Goal: Information Seeking & Learning: Compare options

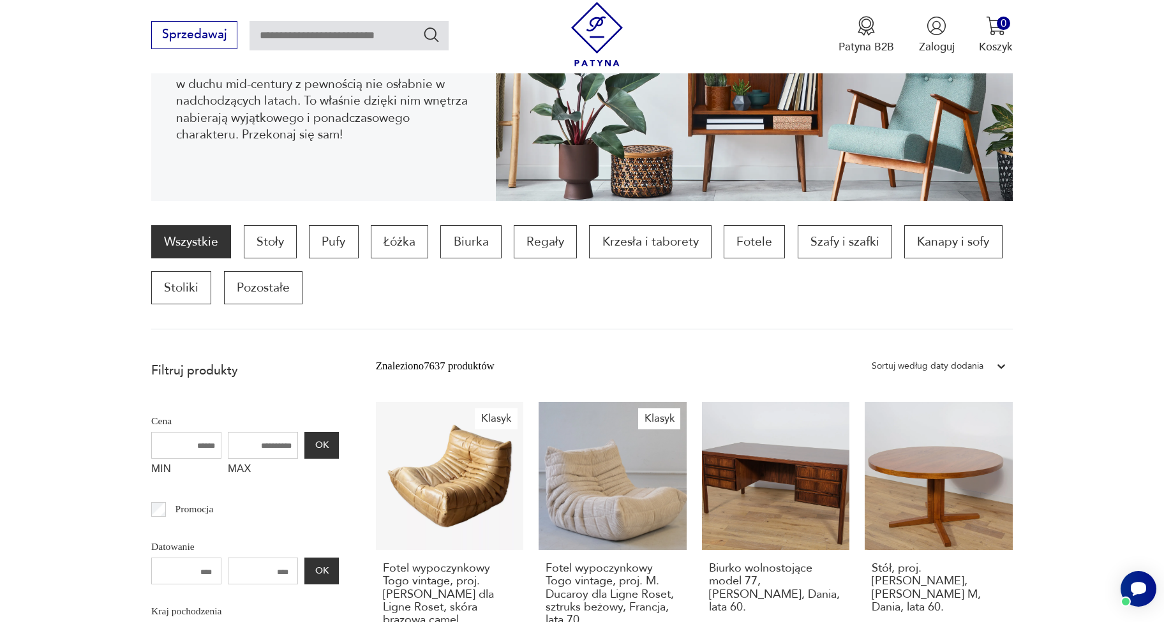
scroll to position [467, 0]
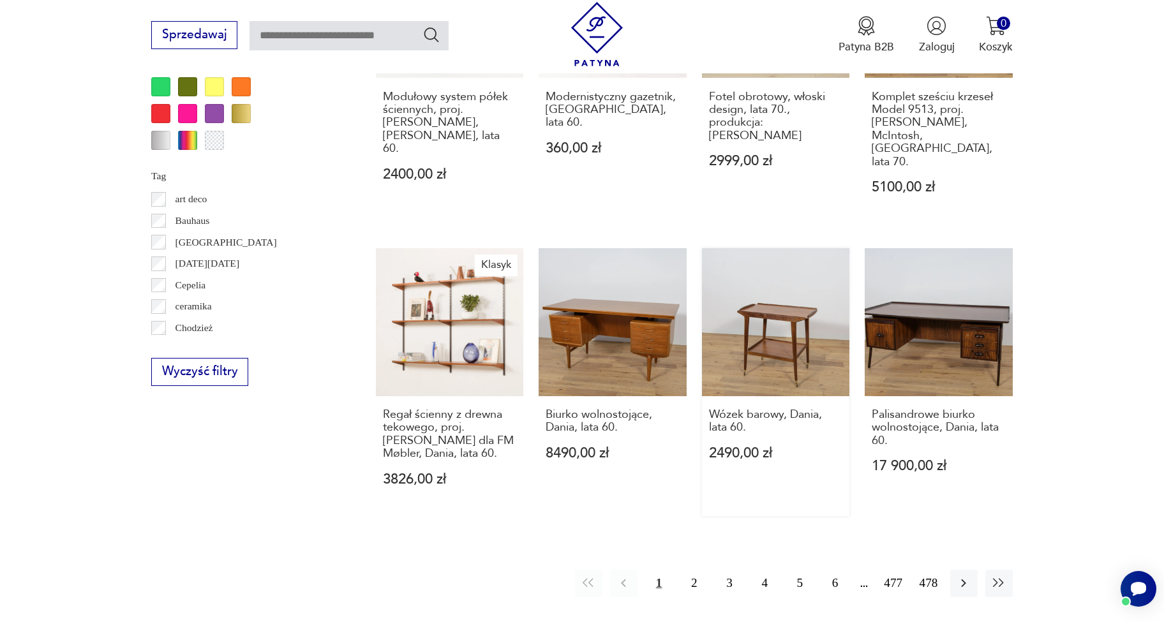
scroll to position [1439, 0]
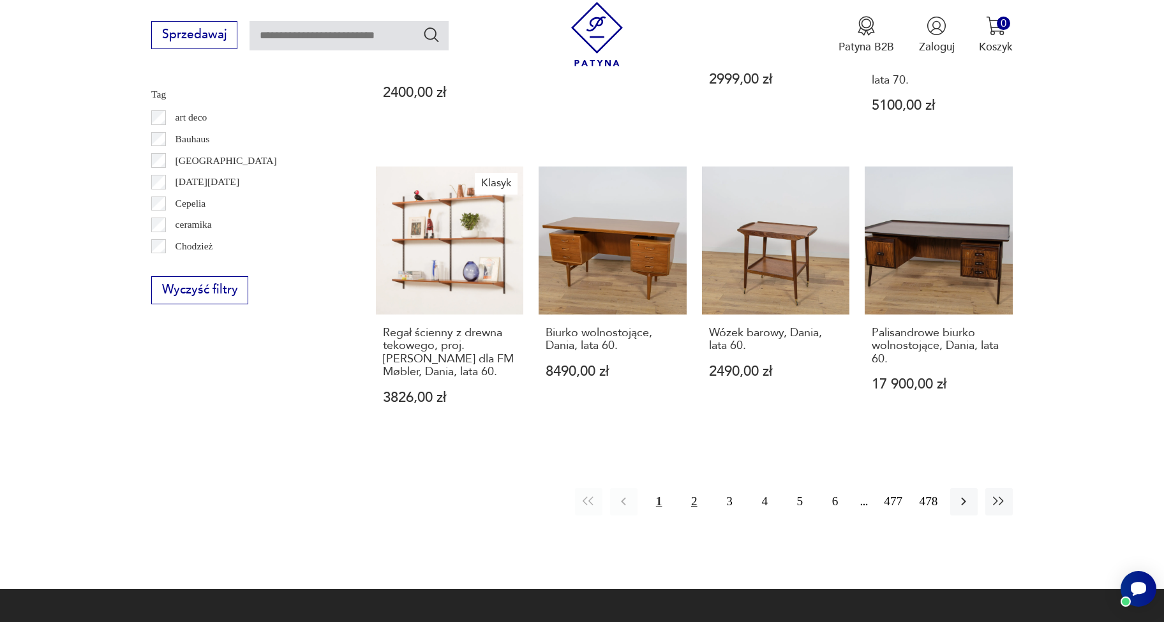
click at [689, 488] on button "2" at bounding box center [693, 501] width 27 height 27
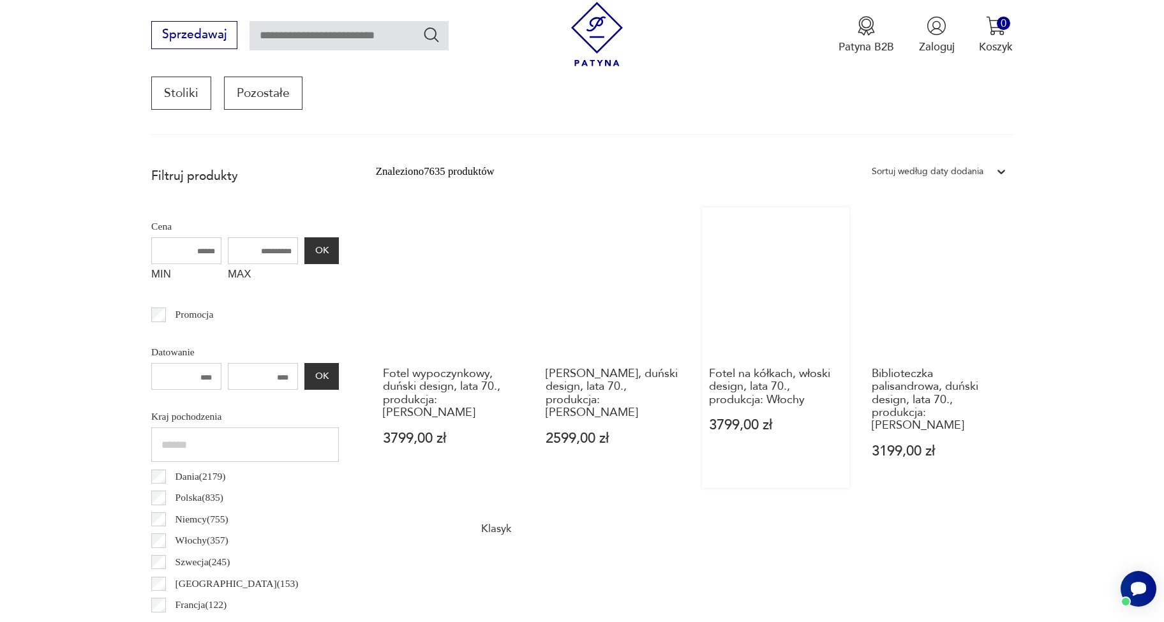
scroll to position [497, 0]
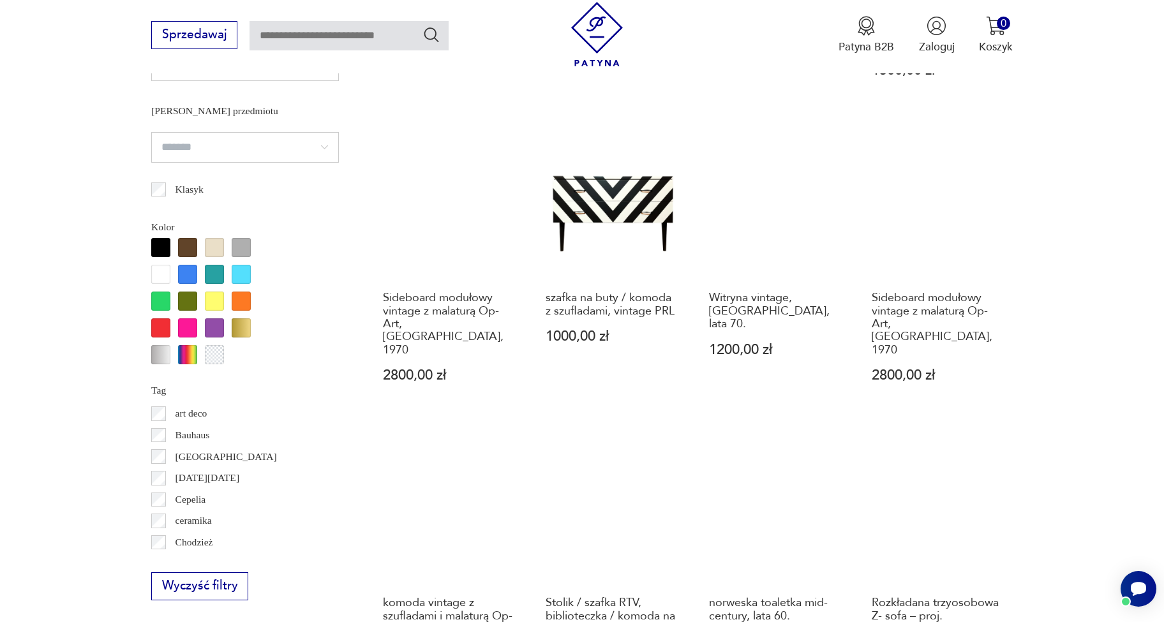
scroll to position [1363, 0]
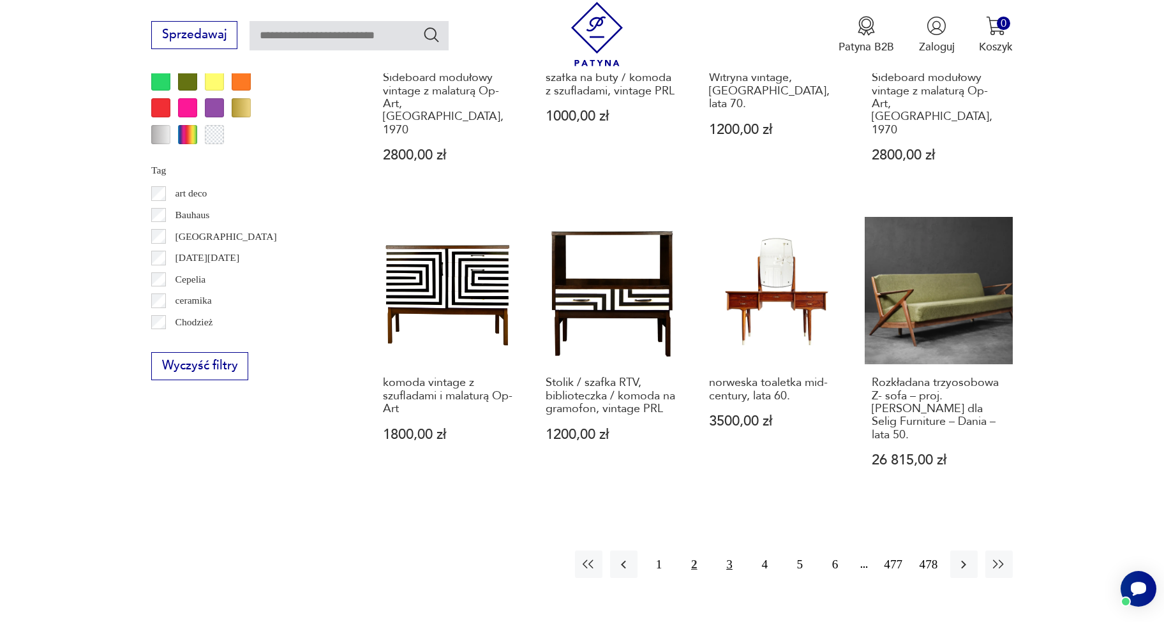
click at [726, 551] on button "3" at bounding box center [729, 564] width 27 height 27
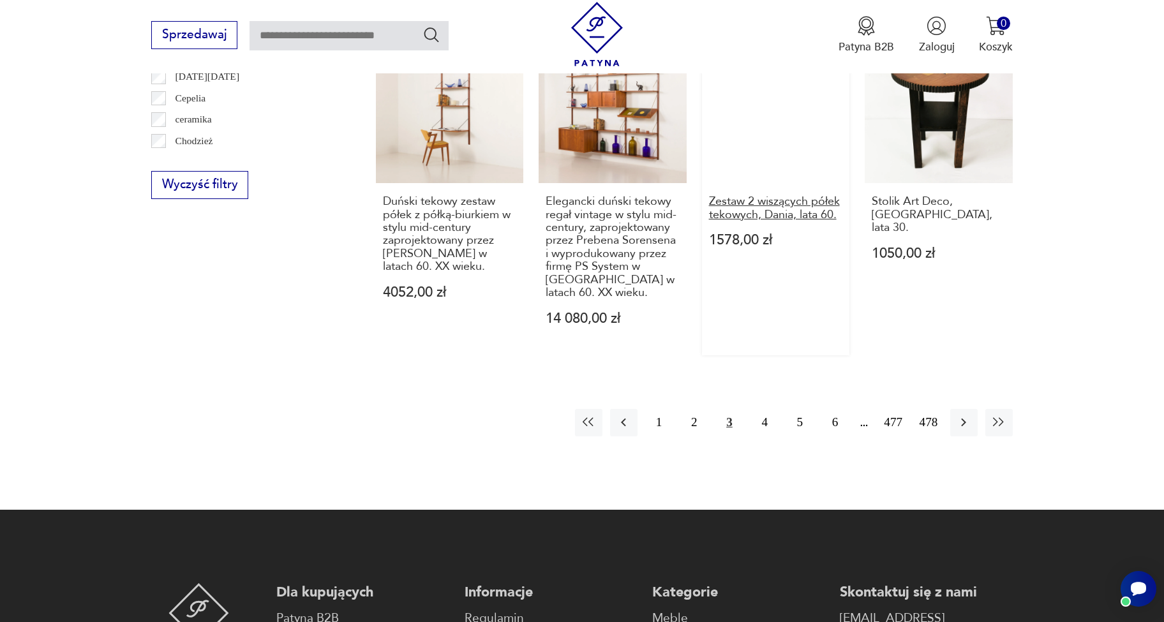
scroll to position [1547, 0]
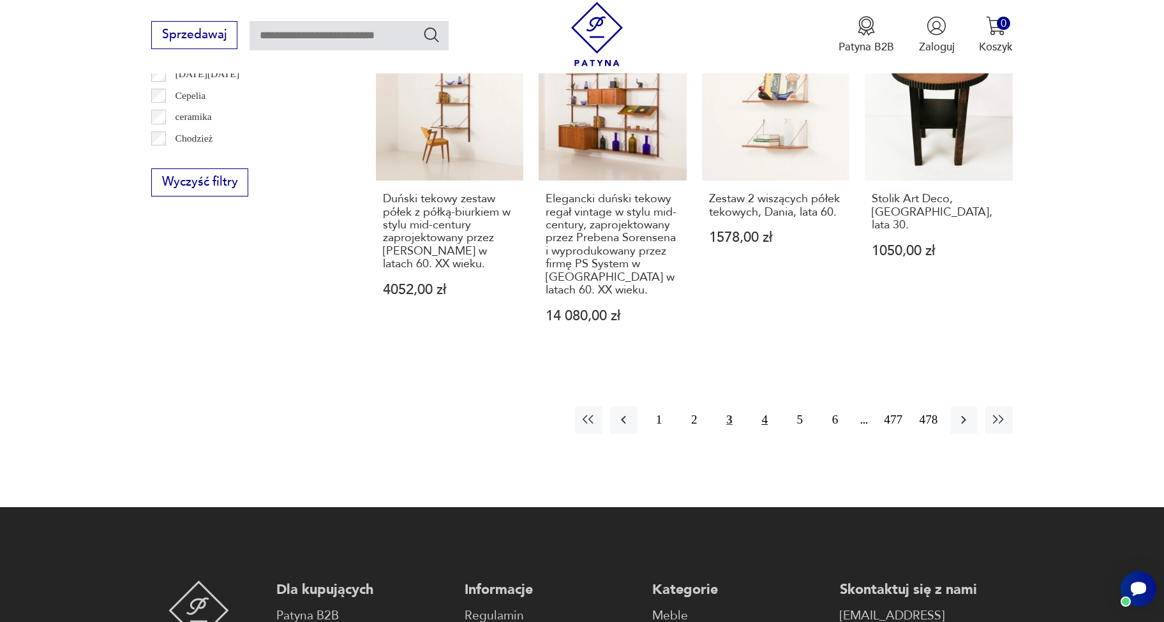
click at [751, 410] on button "4" at bounding box center [764, 420] width 27 height 27
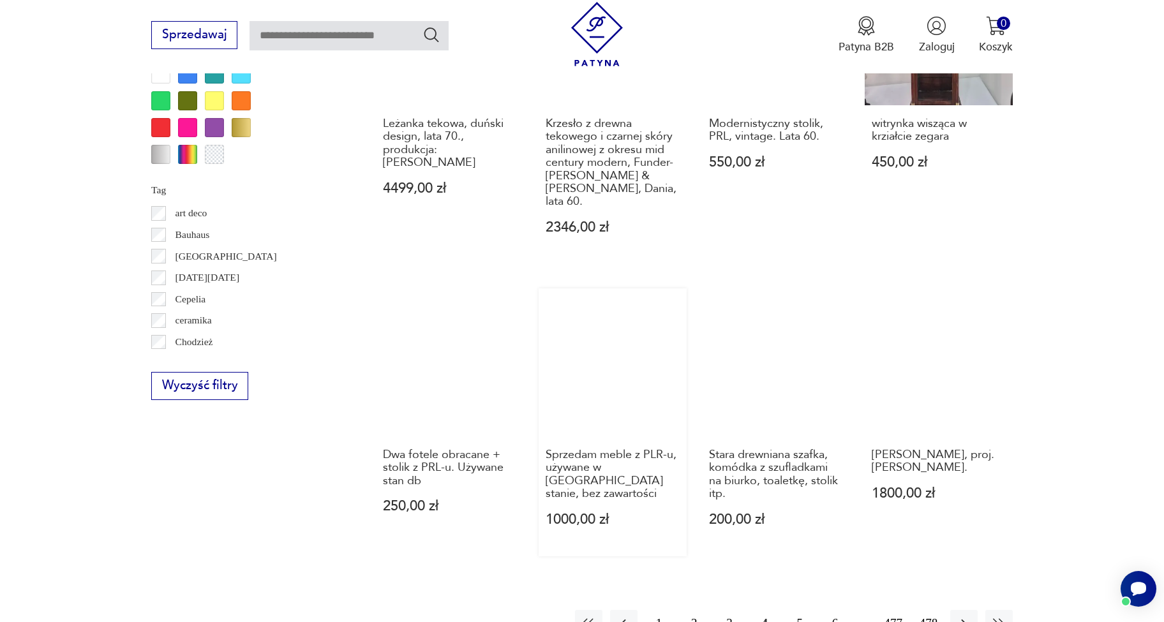
scroll to position [1353, 0]
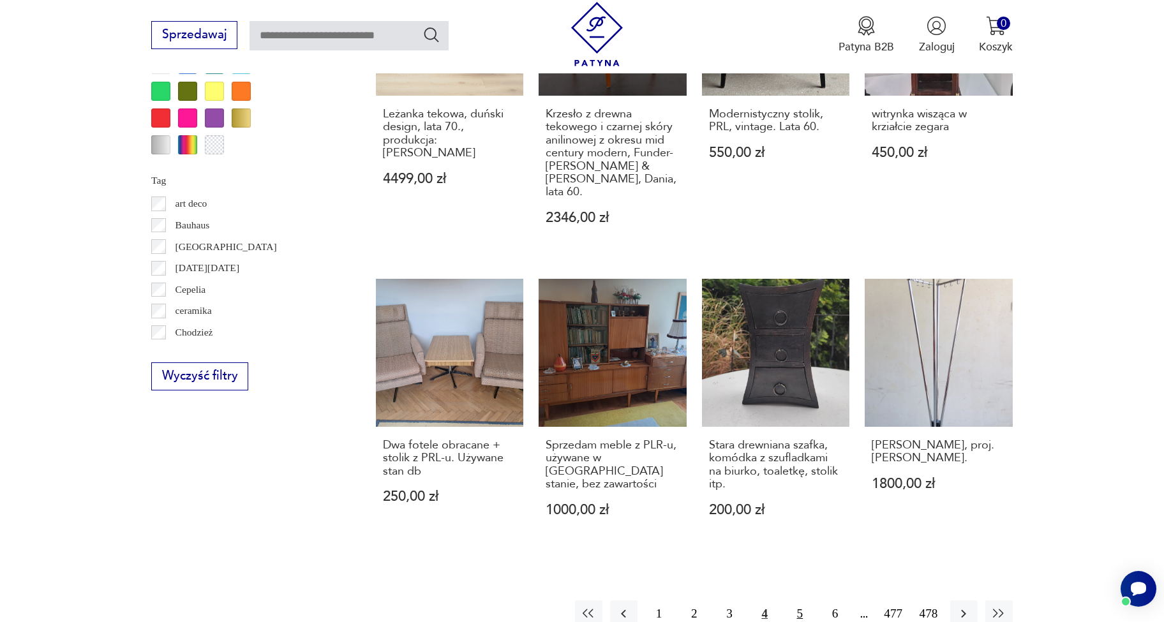
click at [805, 601] on button "5" at bounding box center [799, 614] width 27 height 27
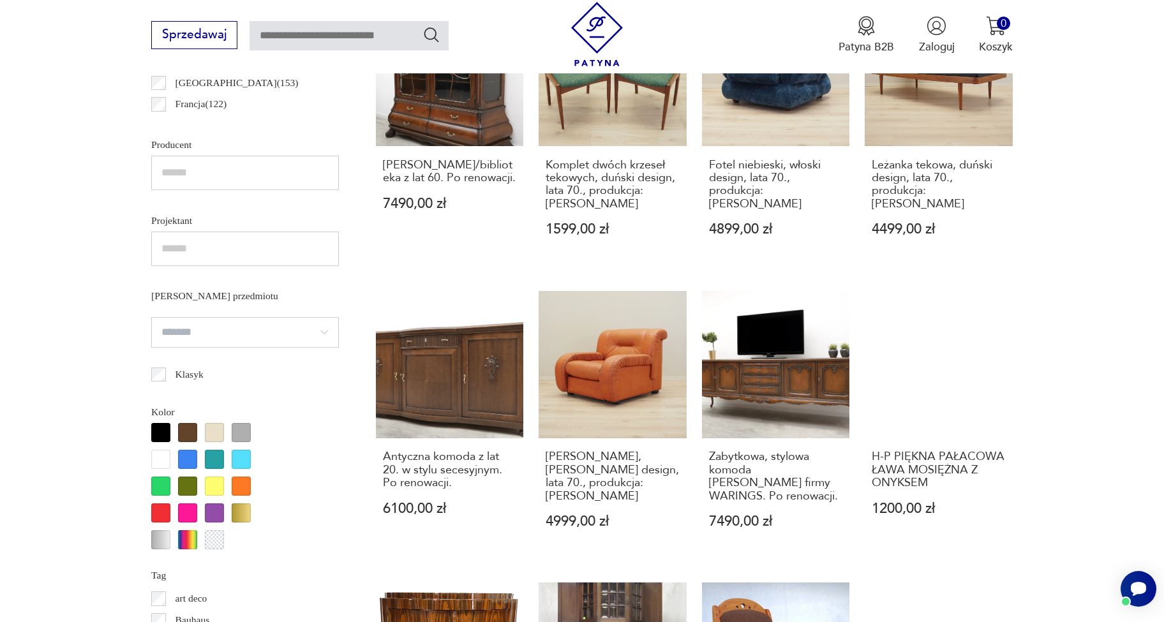
scroll to position [501, 0]
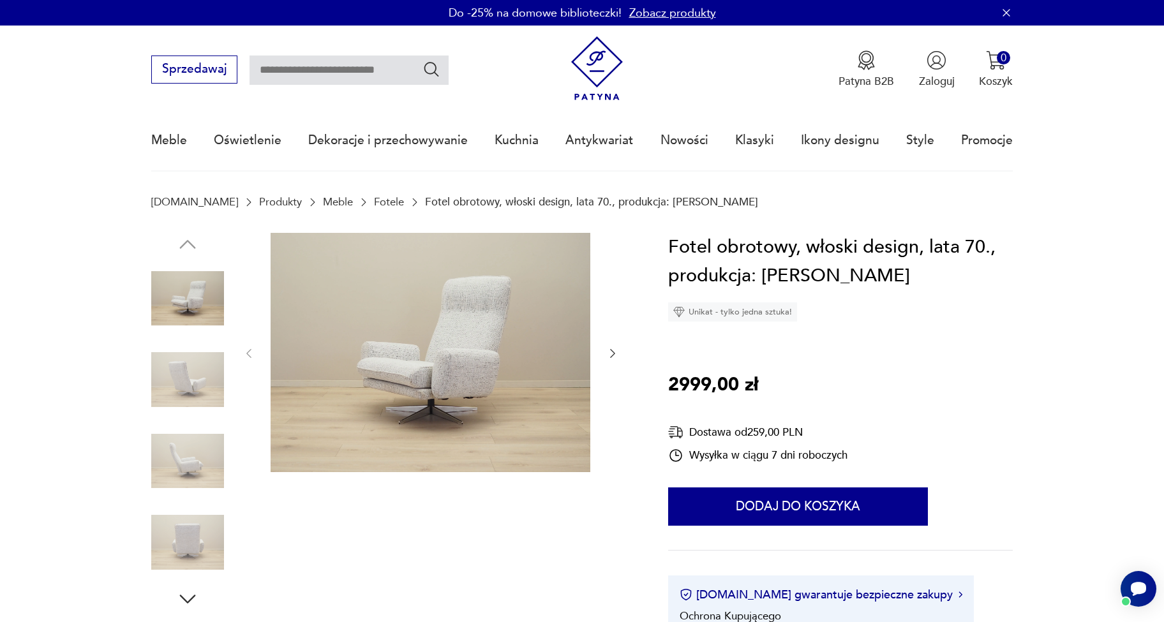
click at [204, 375] on img at bounding box center [187, 379] width 73 height 73
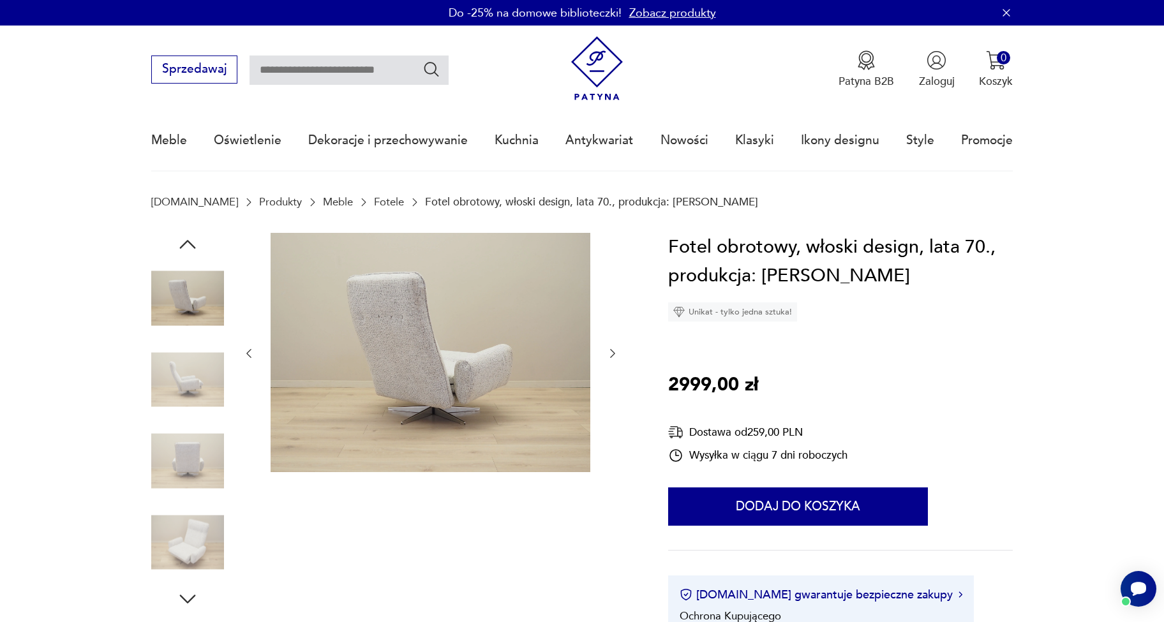
click at [195, 442] on img at bounding box center [187, 461] width 73 height 73
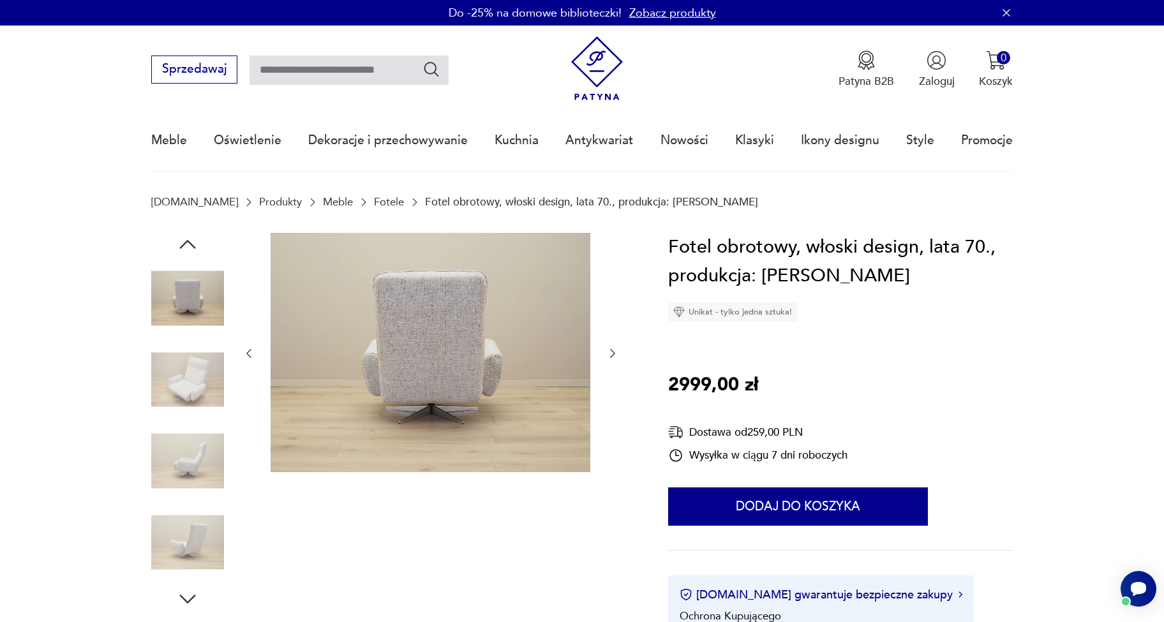
click at [197, 387] on img at bounding box center [187, 379] width 73 height 73
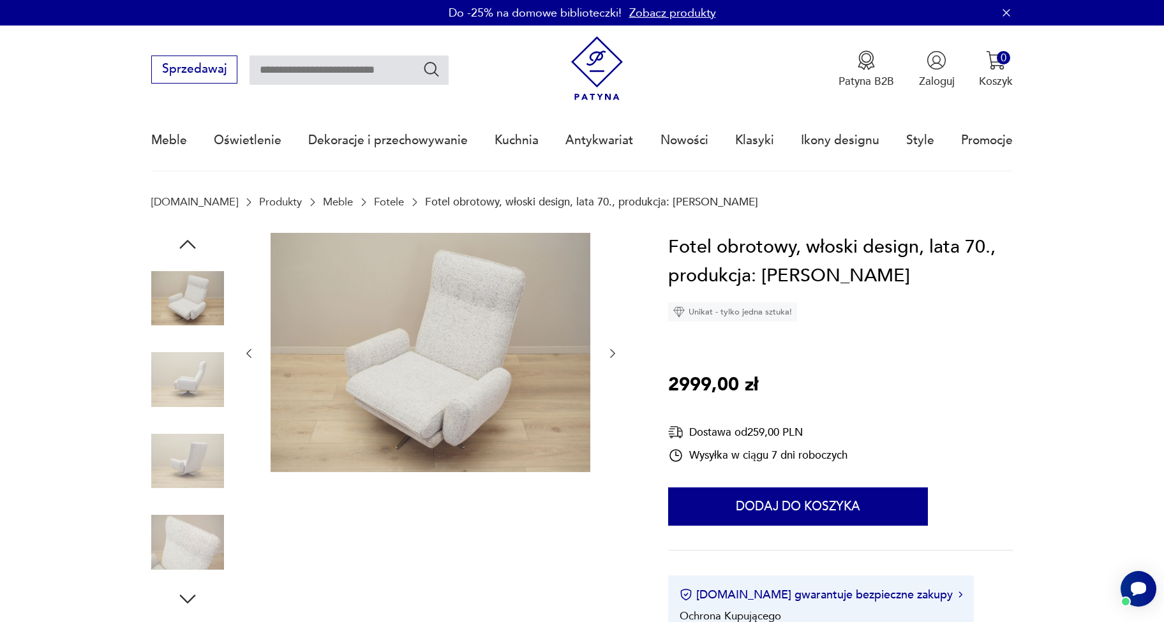
click at [193, 403] on img at bounding box center [187, 379] width 73 height 73
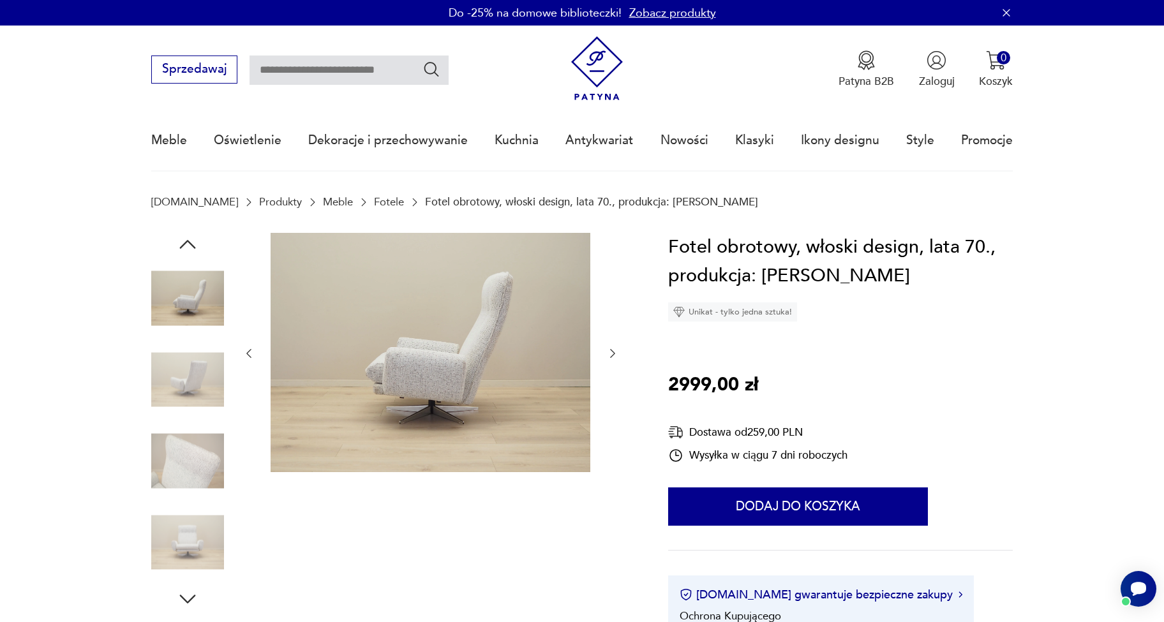
click at [193, 403] on img at bounding box center [187, 379] width 73 height 73
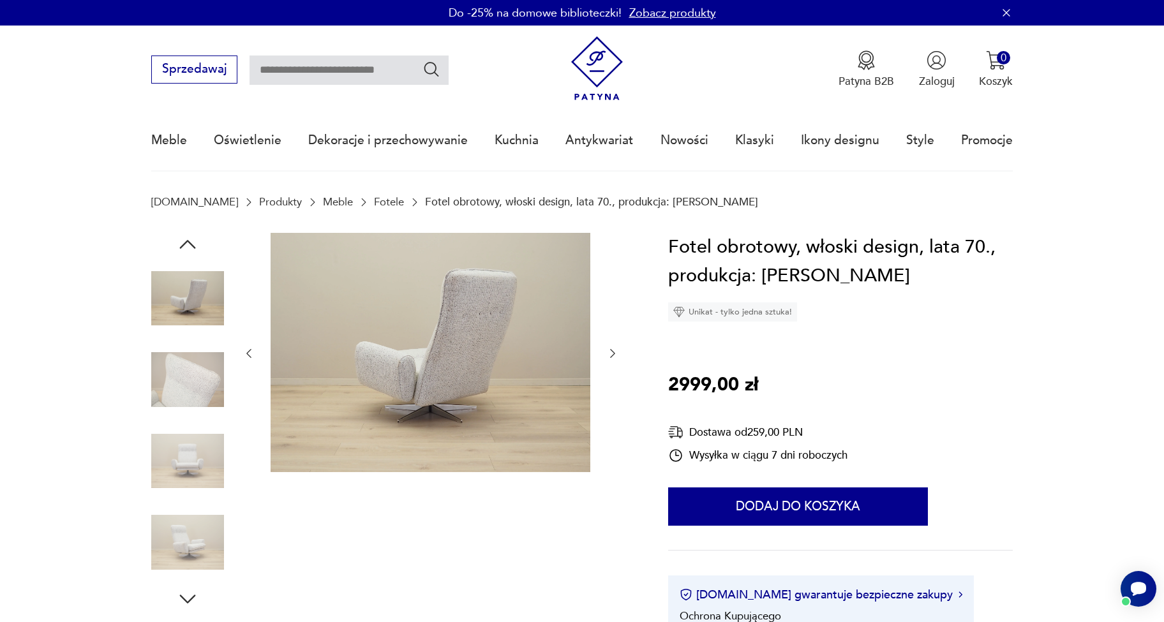
click at [193, 403] on img at bounding box center [187, 379] width 73 height 73
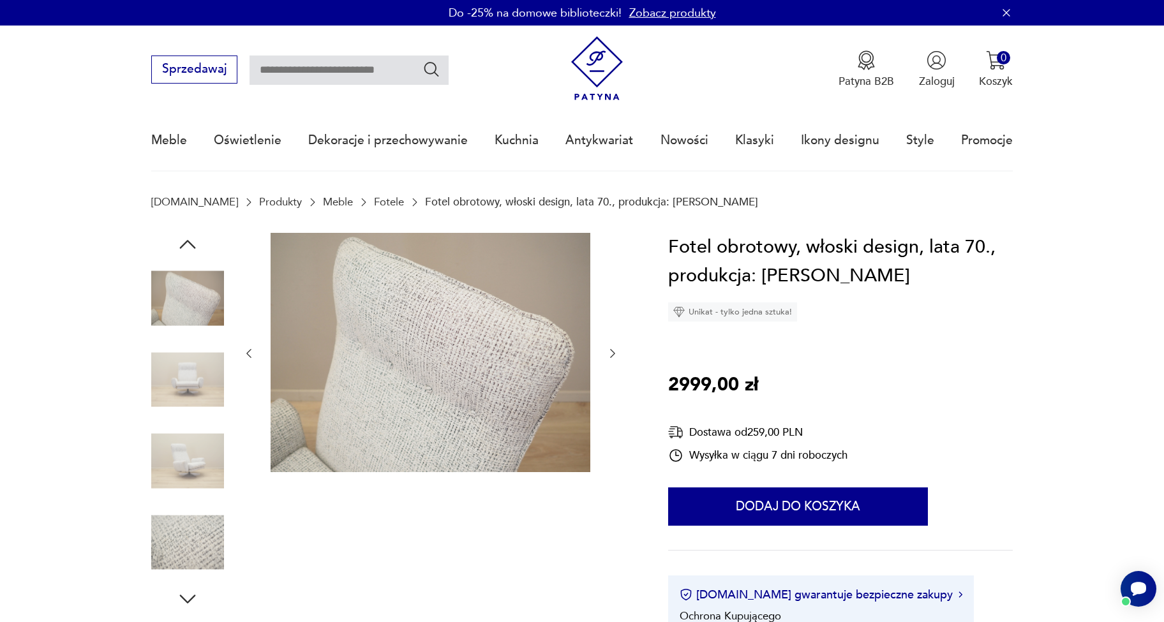
click at [194, 398] on img at bounding box center [187, 379] width 73 height 73
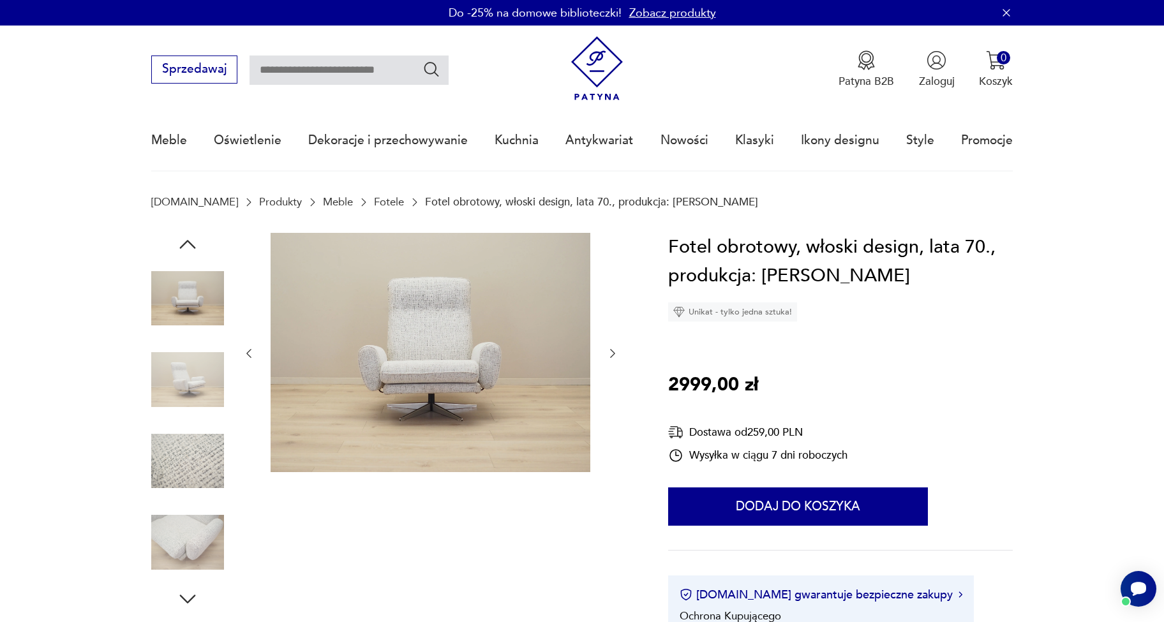
click at [194, 398] on img at bounding box center [187, 379] width 73 height 73
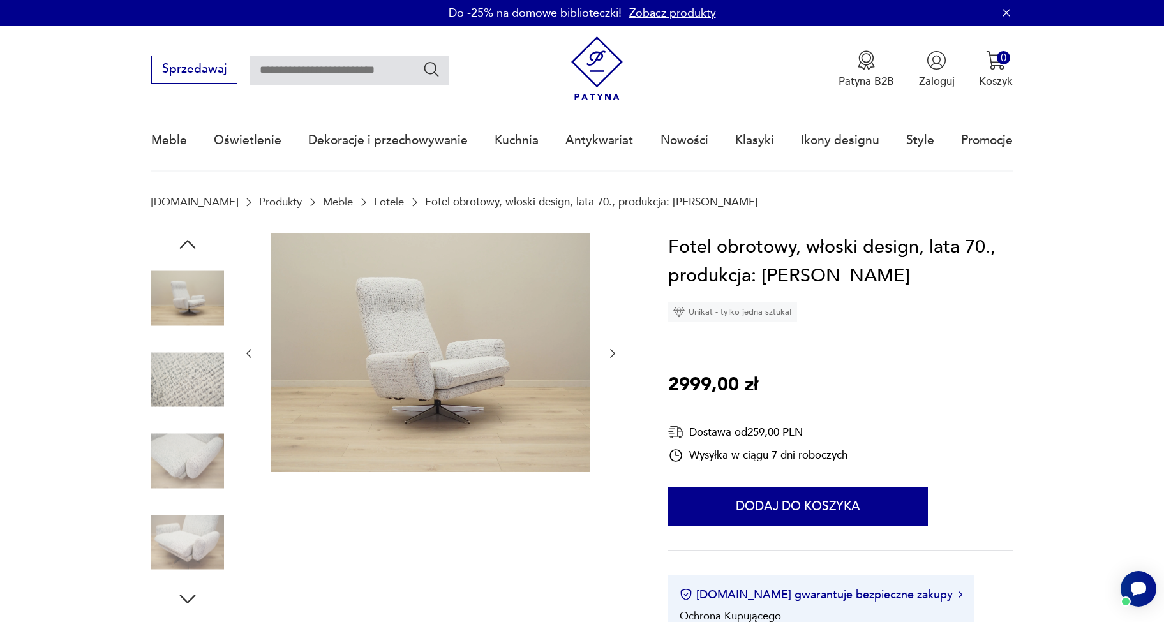
click at [194, 398] on img at bounding box center [187, 379] width 73 height 73
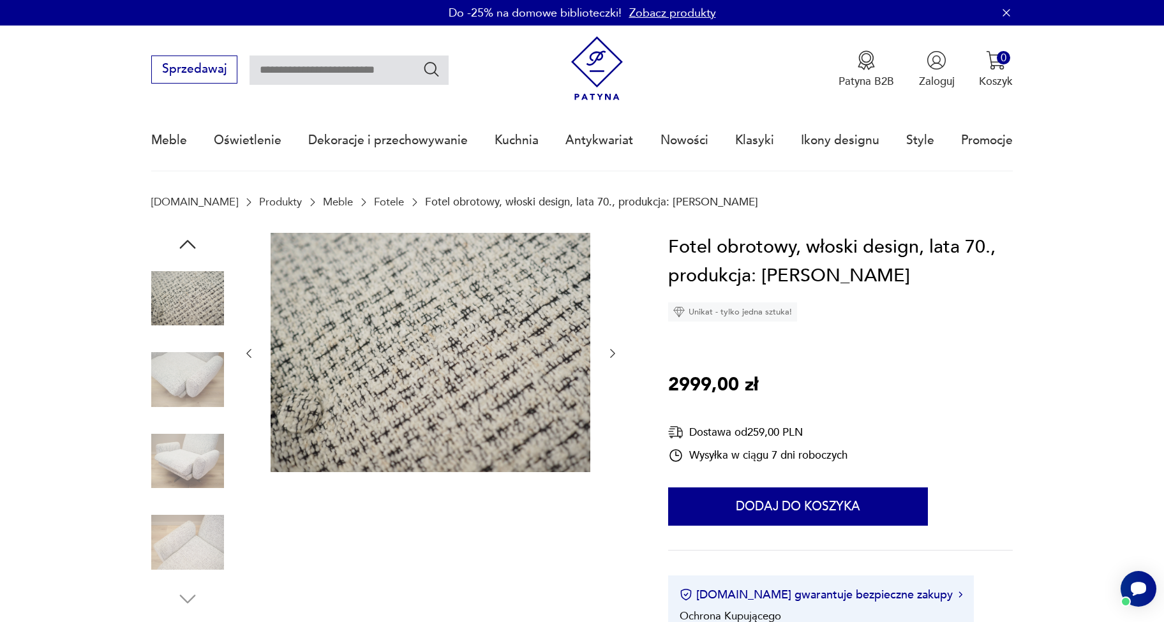
click at [192, 243] on icon "button" at bounding box center [187, 244] width 23 height 23
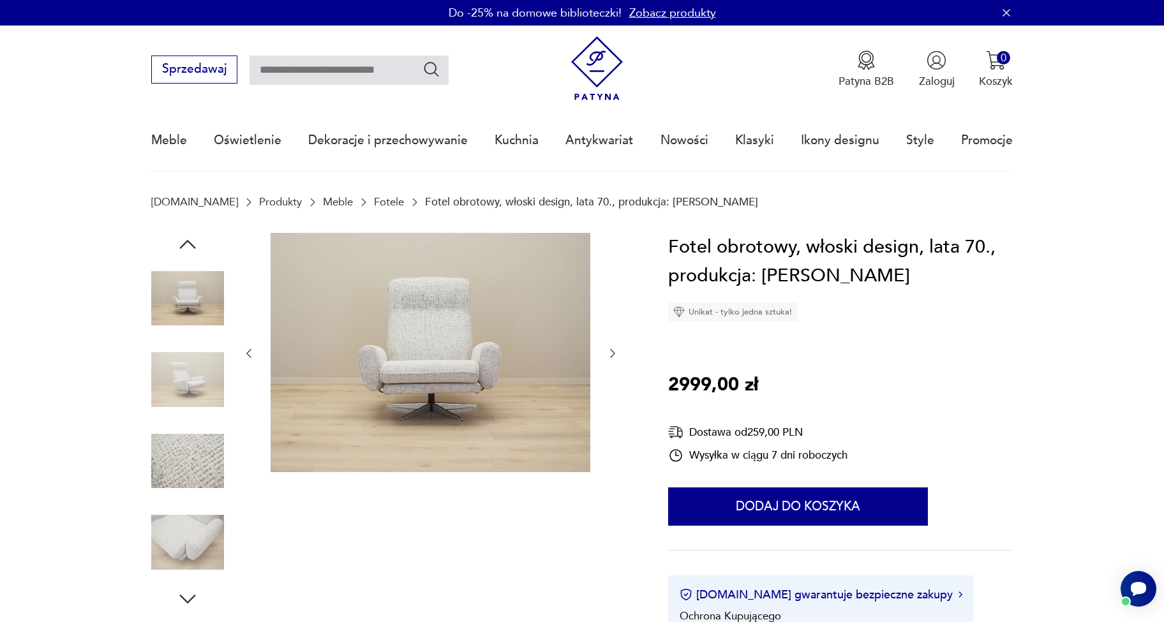
click at [182, 384] on img at bounding box center [187, 379] width 73 height 73
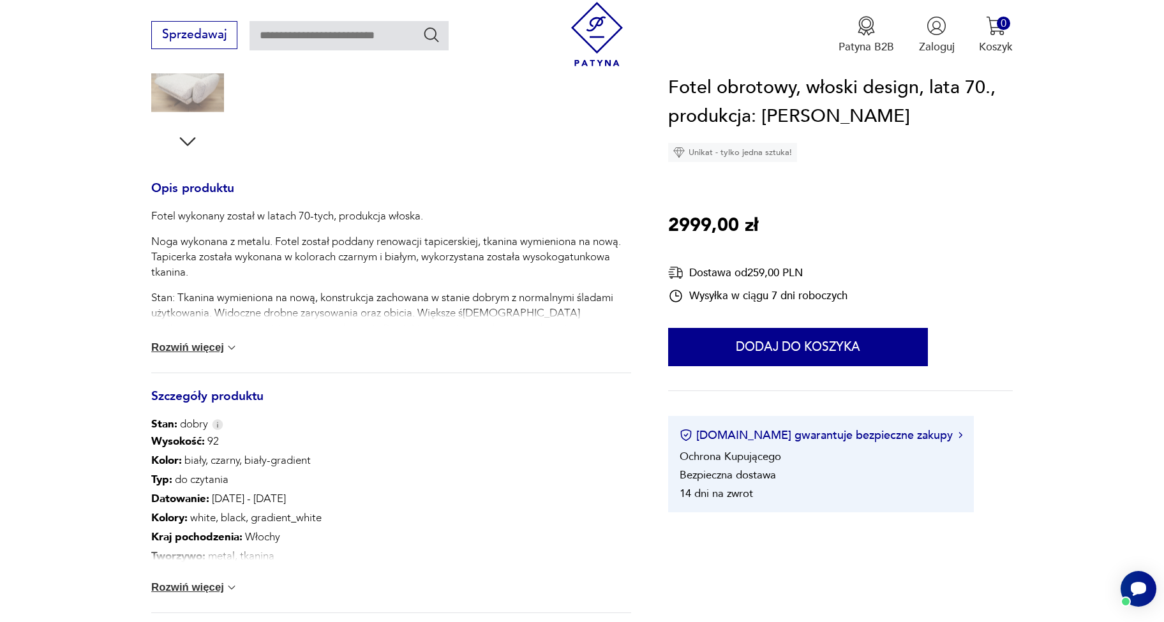
scroll to position [195, 0]
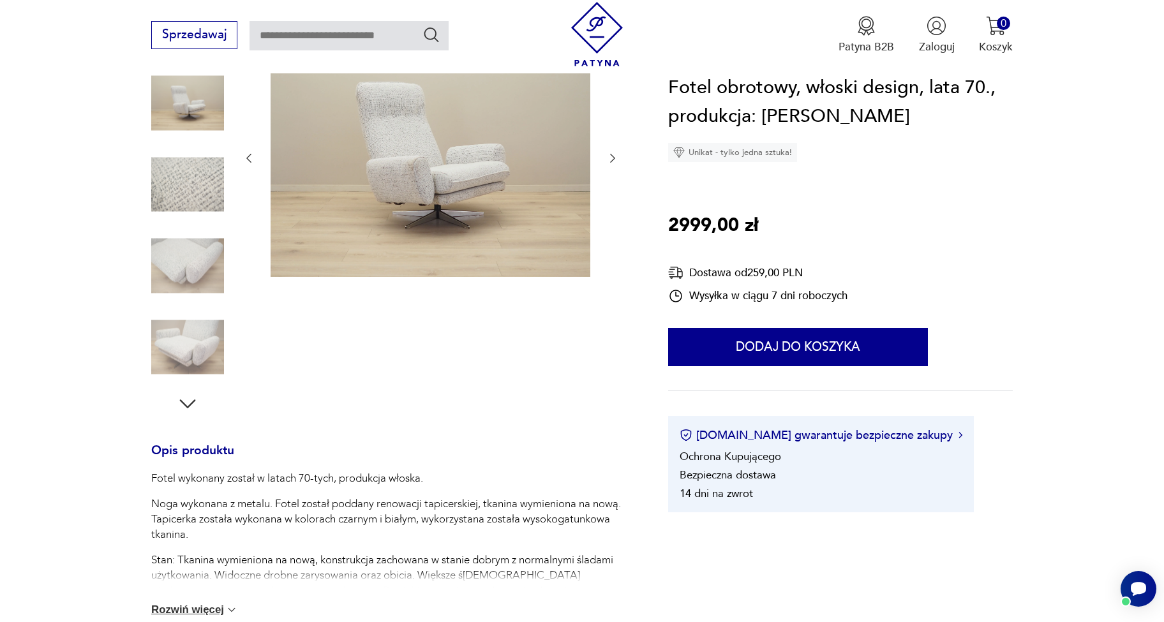
click at [181, 362] on img at bounding box center [187, 347] width 73 height 73
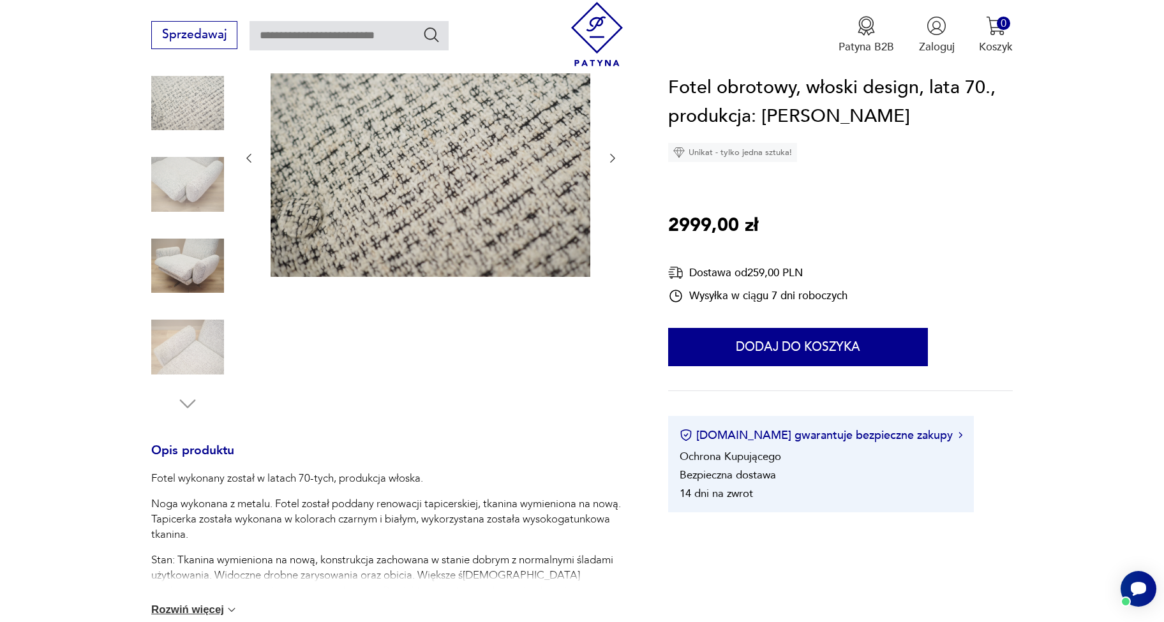
scroll to position [0, 0]
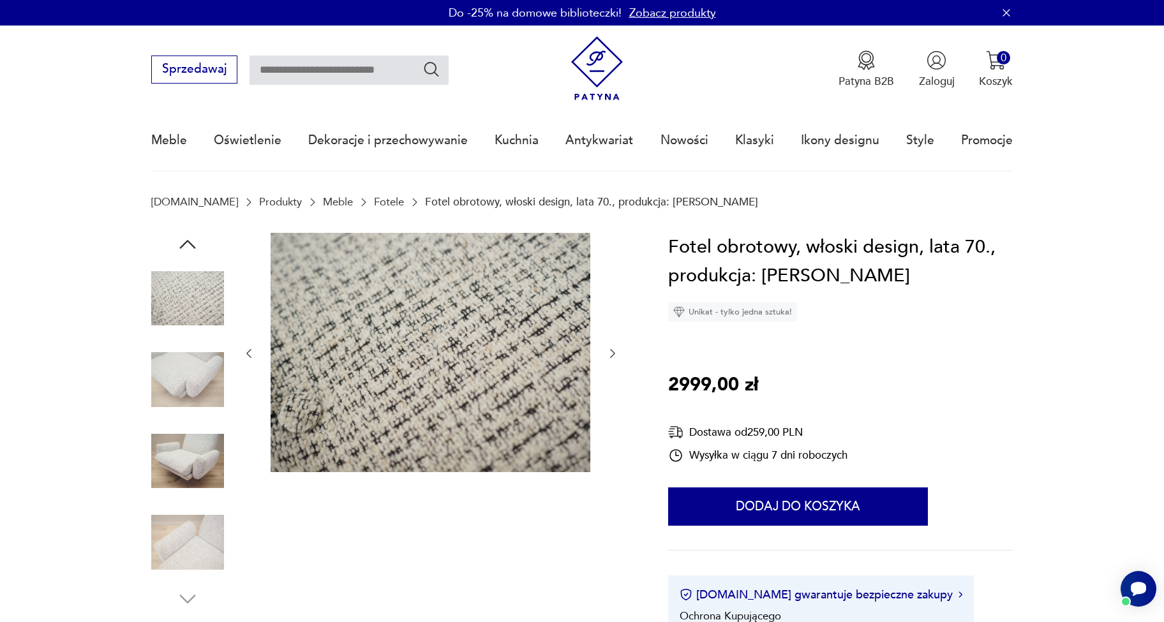
click at [180, 361] on img at bounding box center [187, 379] width 73 height 73
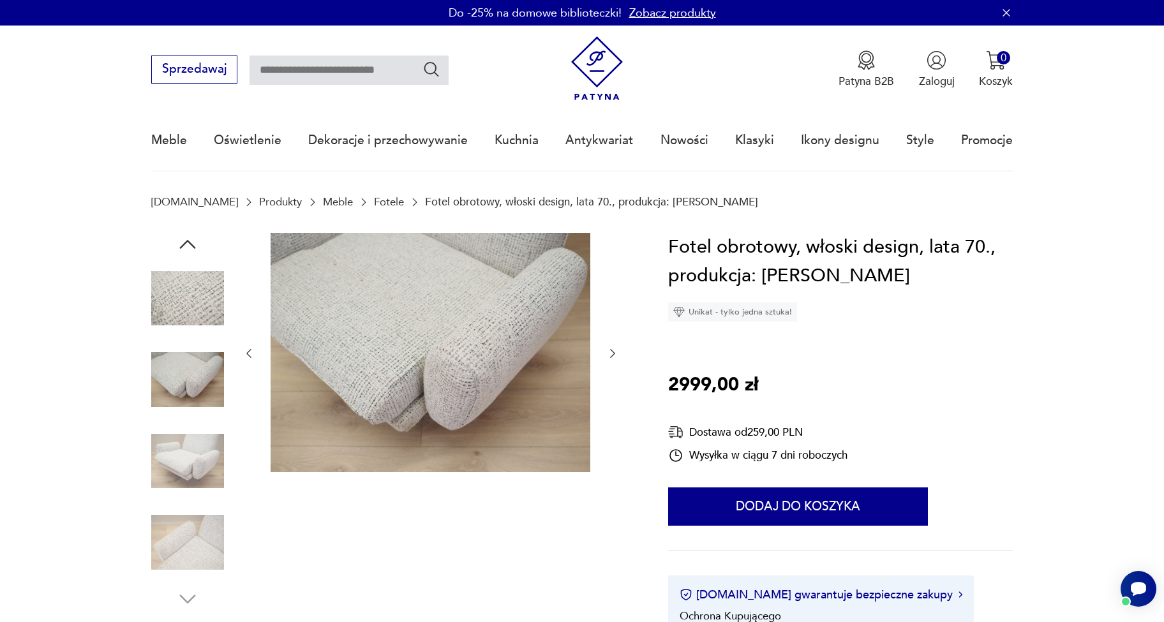
click at [180, 294] on img at bounding box center [187, 298] width 73 height 73
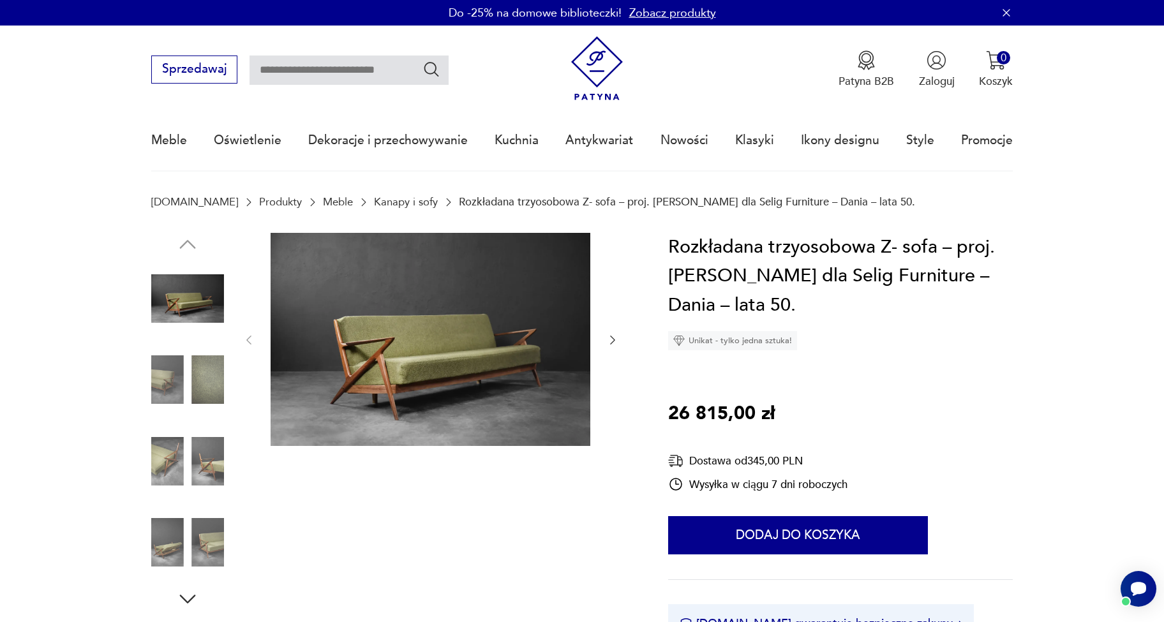
click at [171, 379] on img at bounding box center [187, 379] width 73 height 73
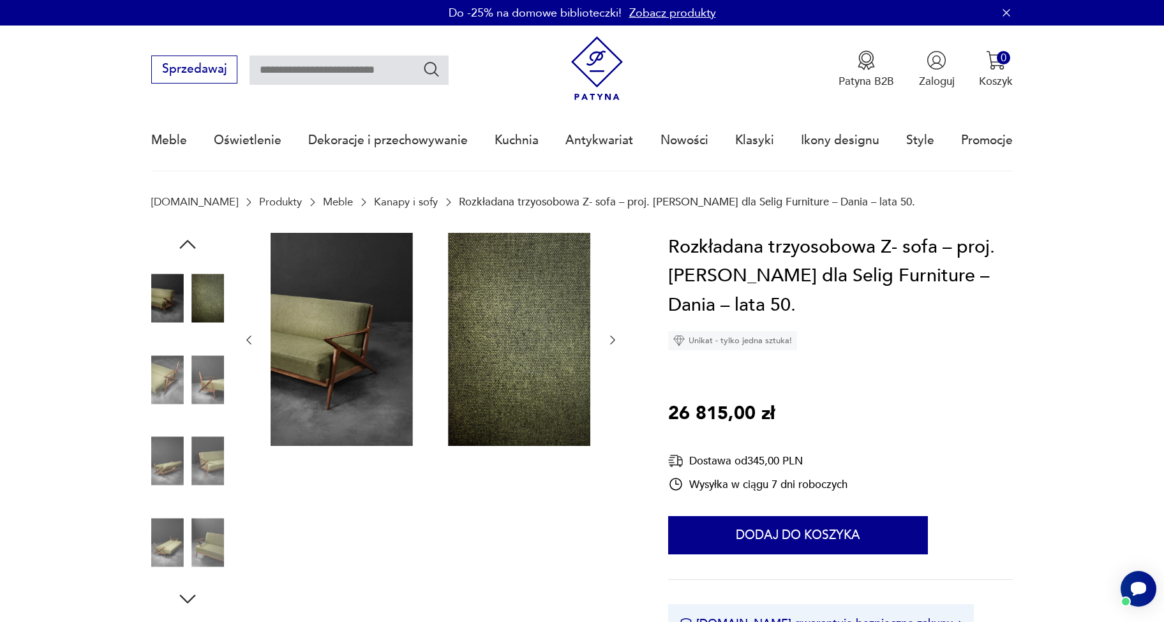
click at [167, 406] on img at bounding box center [187, 379] width 73 height 73
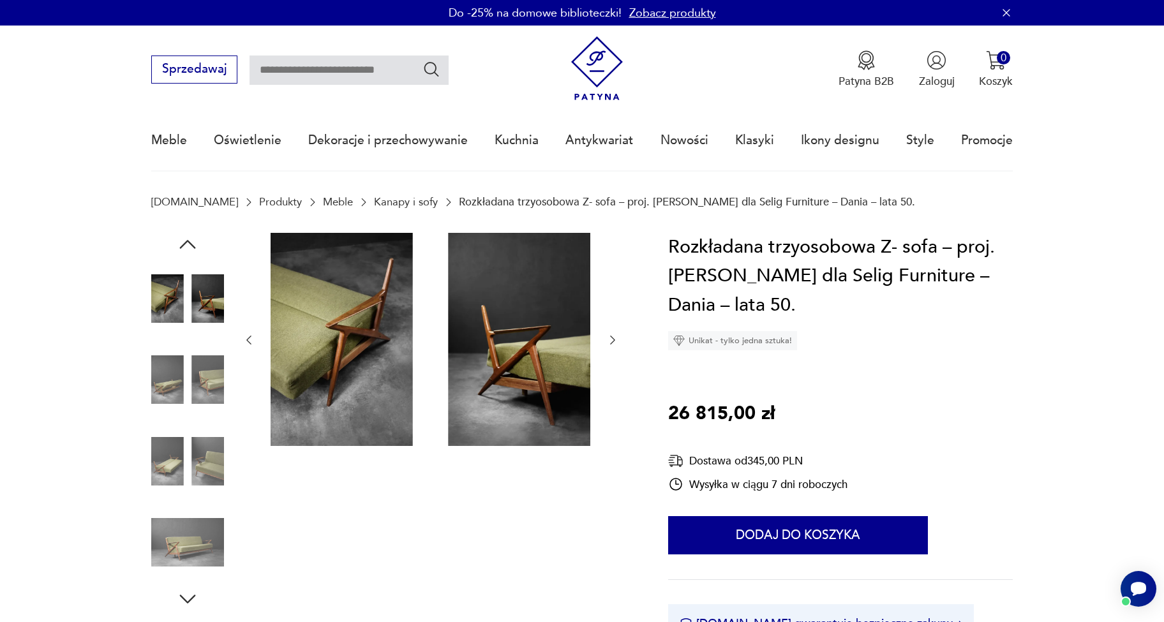
click at [167, 406] on img at bounding box center [187, 379] width 73 height 73
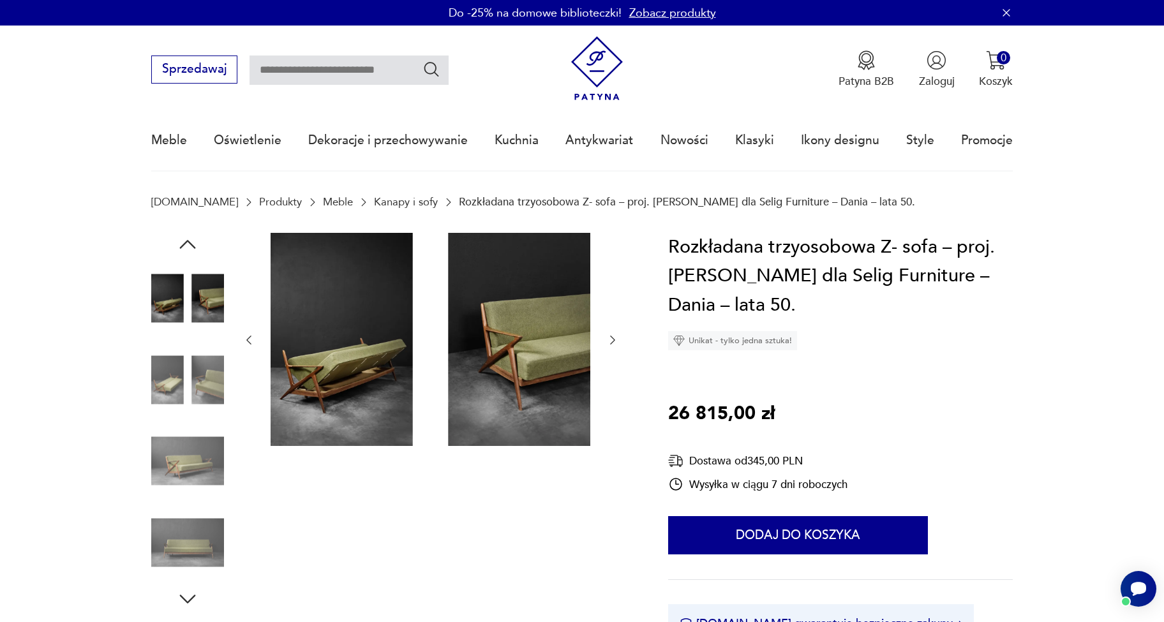
click at [161, 451] on img at bounding box center [187, 461] width 73 height 73
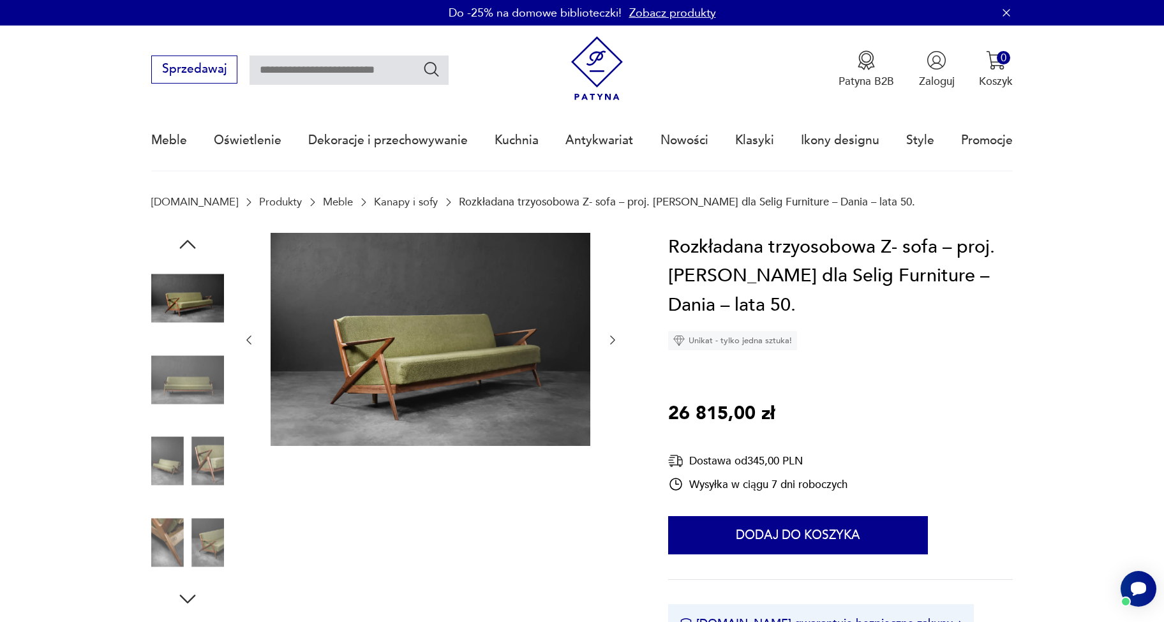
click at [161, 451] on img at bounding box center [187, 461] width 73 height 73
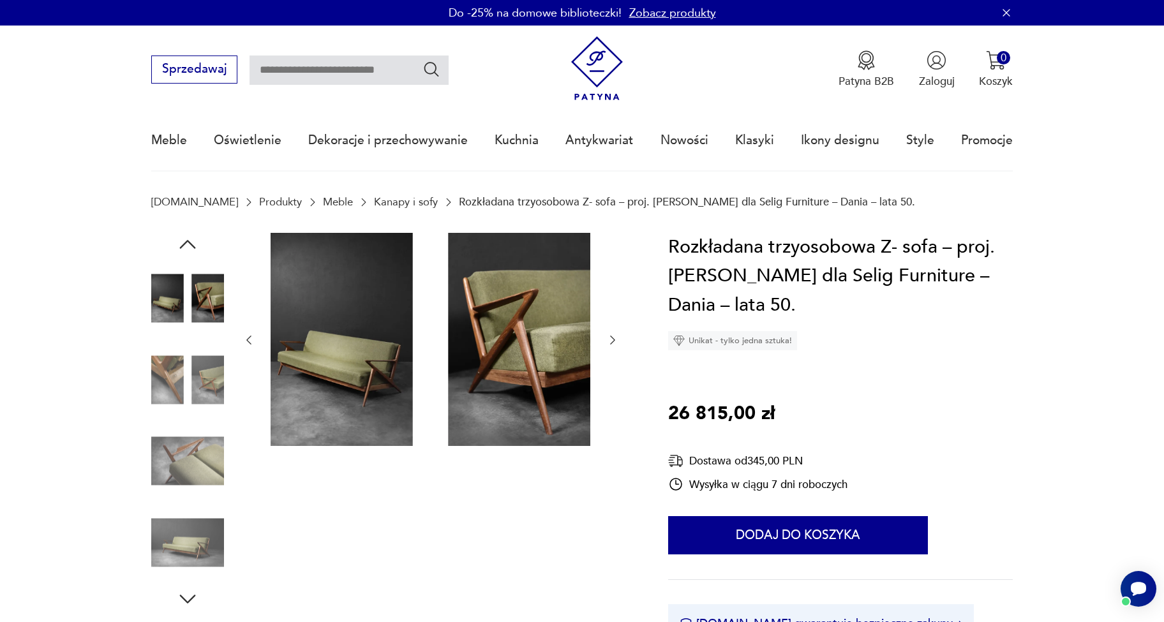
click at [161, 451] on img at bounding box center [187, 461] width 73 height 73
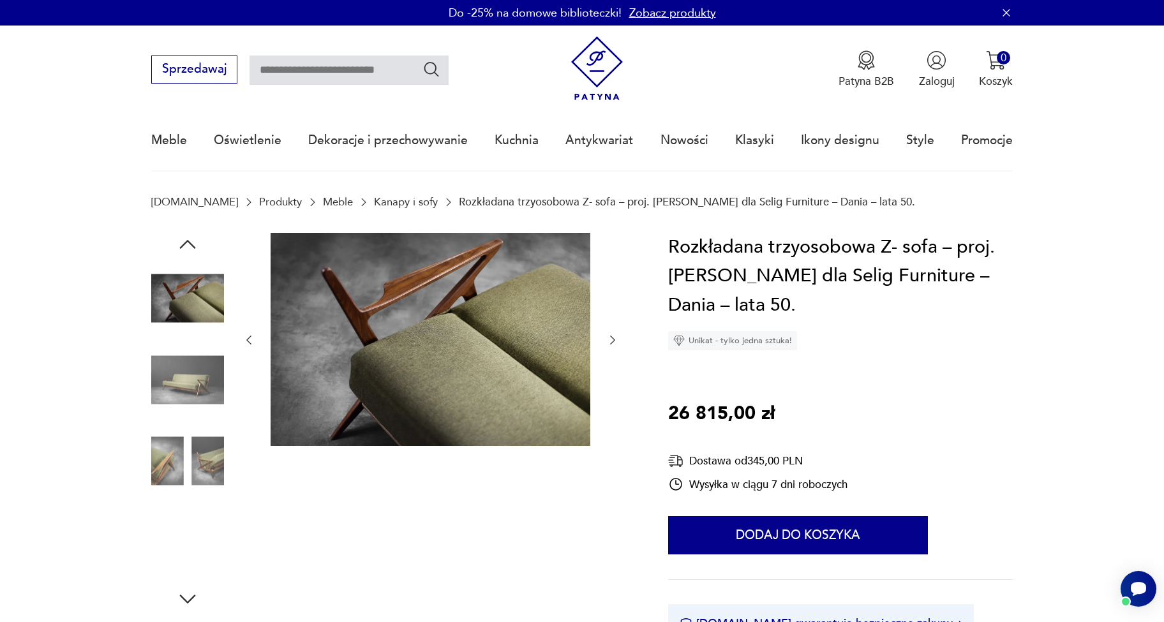
click at [163, 466] on img at bounding box center [187, 461] width 73 height 73
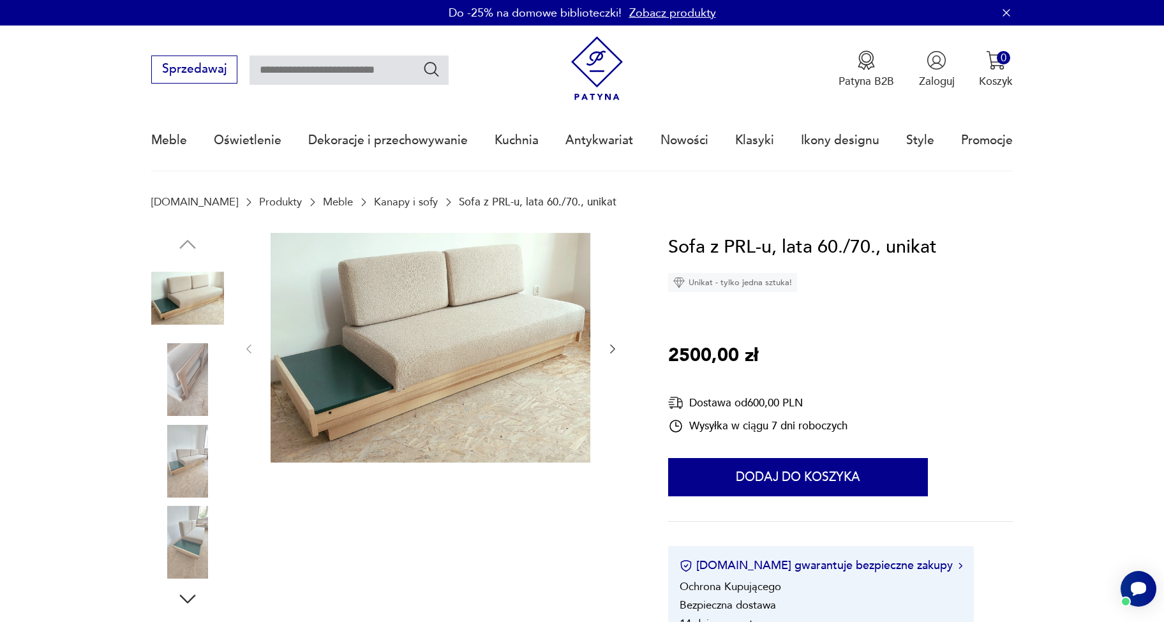
click at [192, 386] on img at bounding box center [187, 379] width 73 height 73
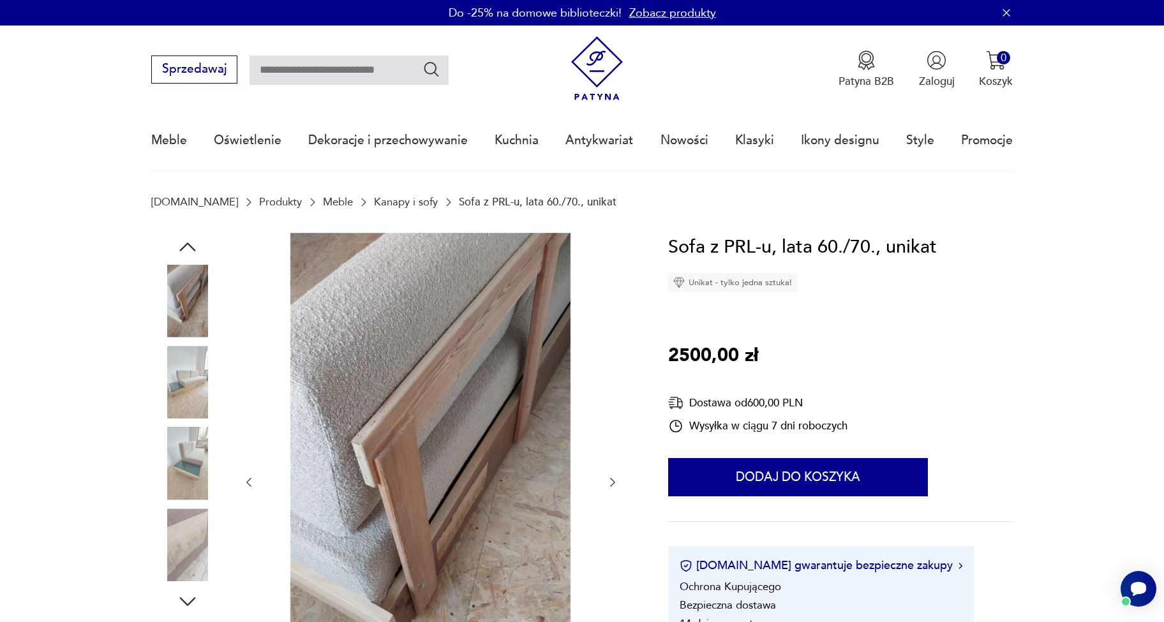
click at [192, 395] on img at bounding box center [187, 382] width 73 height 73
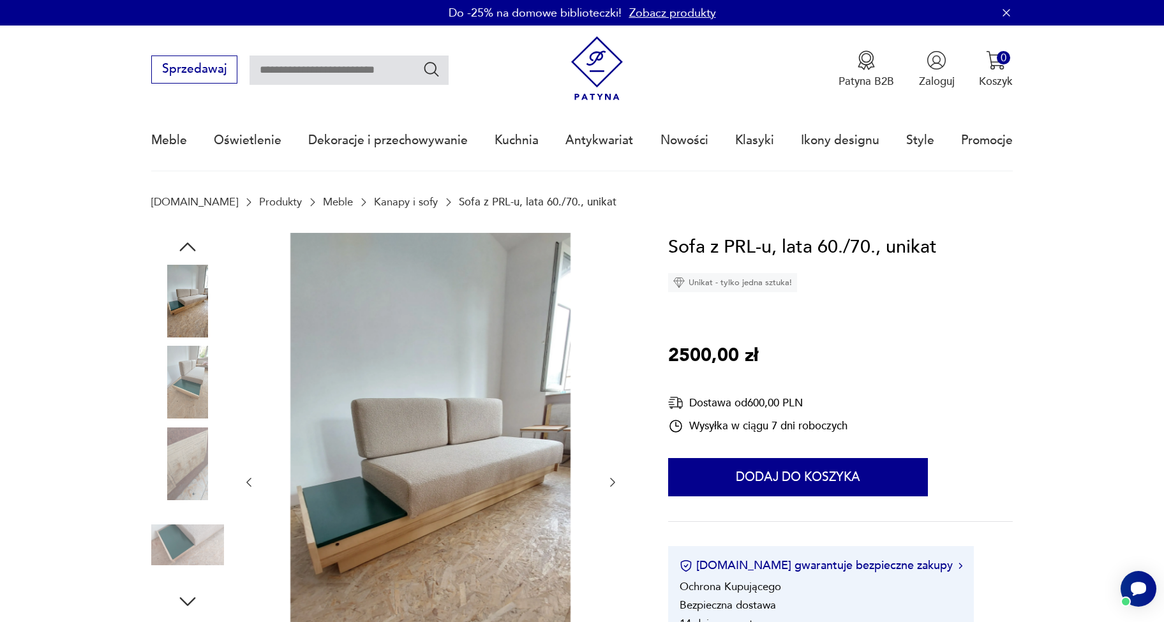
click at [192, 395] on img at bounding box center [187, 382] width 73 height 73
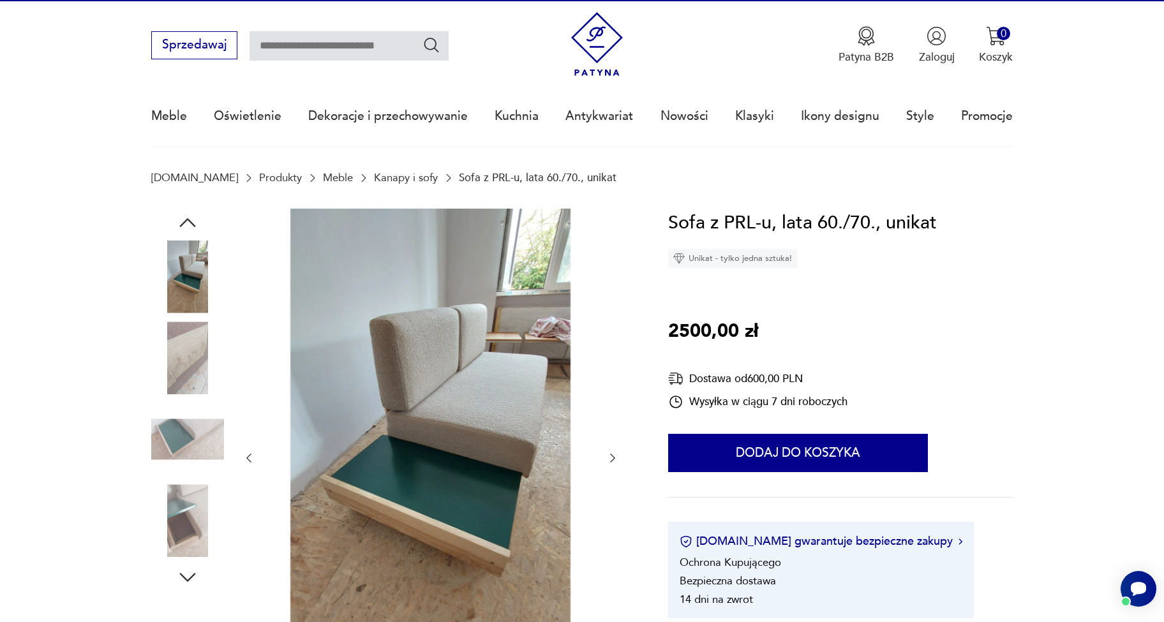
scroll to position [93, 0]
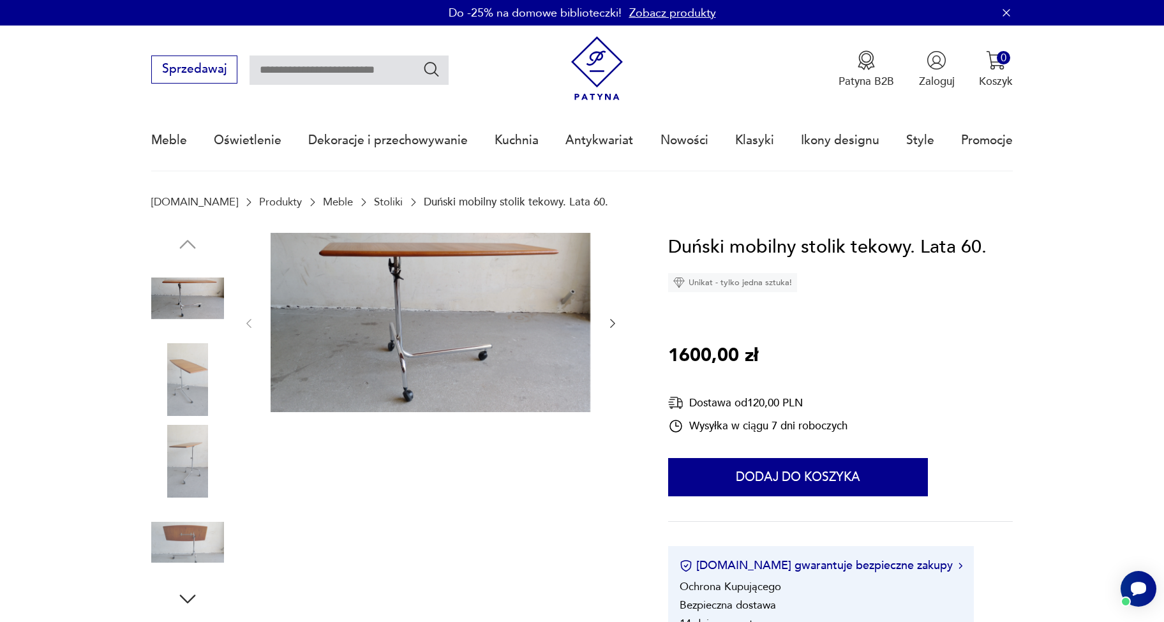
click at [181, 391] on img at bounding box center [187, 379] width 73 height 73
